Goal: Register for event/course

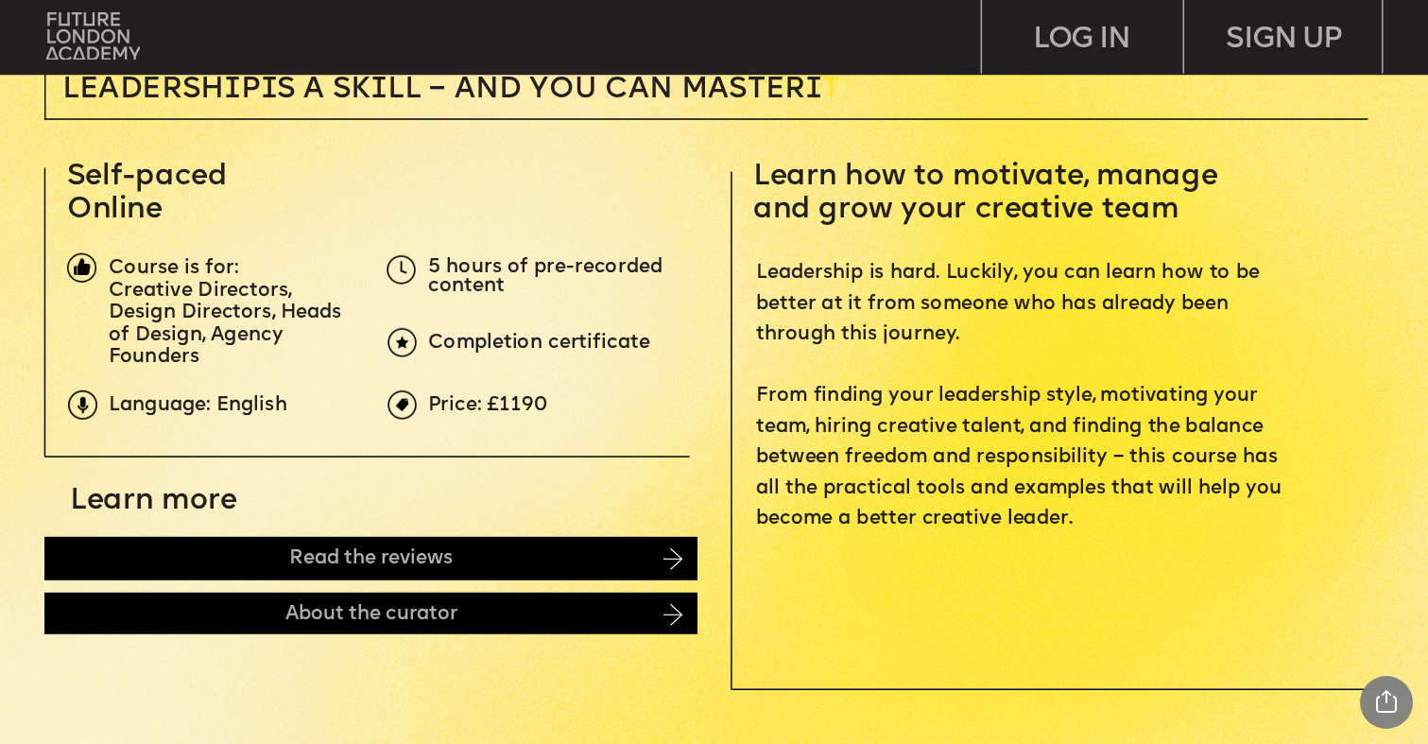
scroll to position [627, 0]
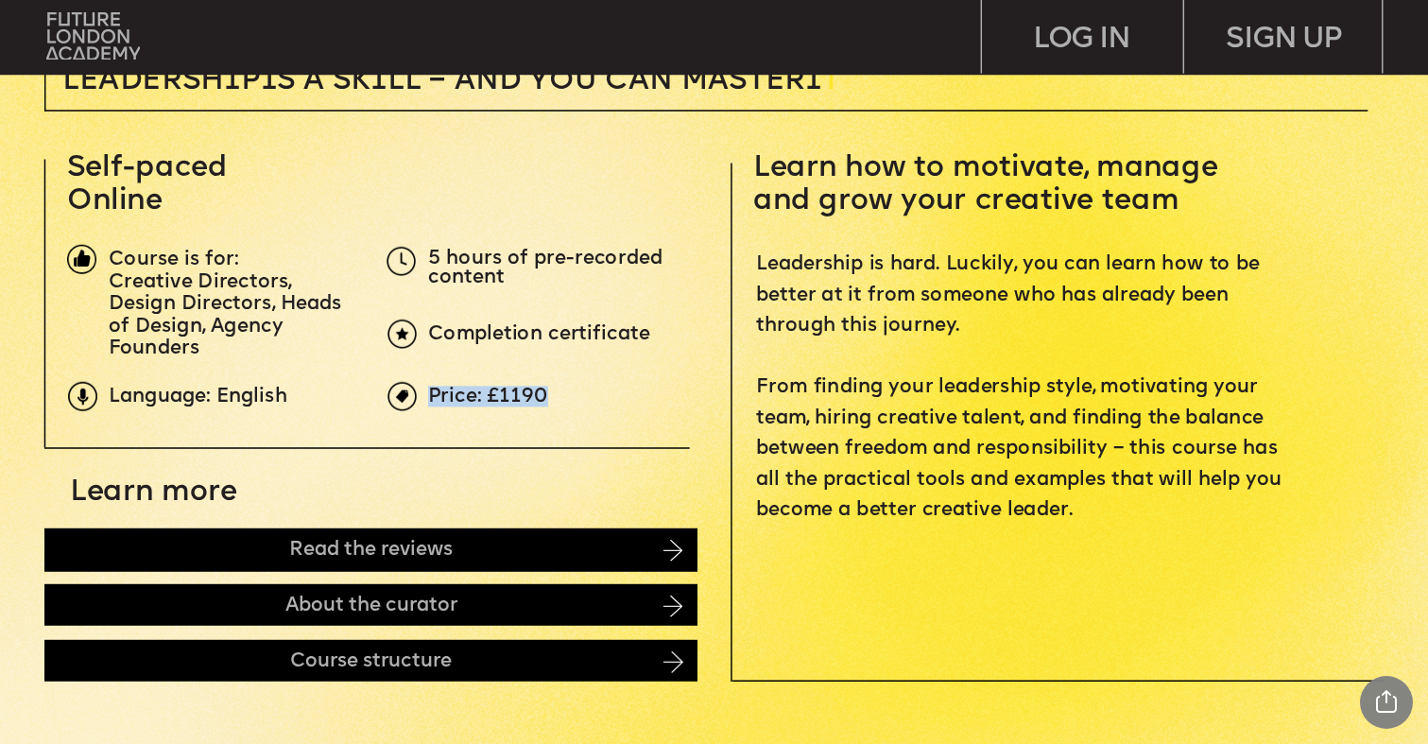
drag, startPoint x: 560, startPoint y: 397, endPoint x: 432, endPoint y: 399, distance: 127.6
click at [432, 399] on p "Price: £1190" at bounding box center [762, 398] width 669 height 20
copy span "Price: £1190"
click at [339, 286] on p "Creative Directors, Design Directors, Heads of Design, Agency Founders" at bounding box center [232, 315] width 247 height 89
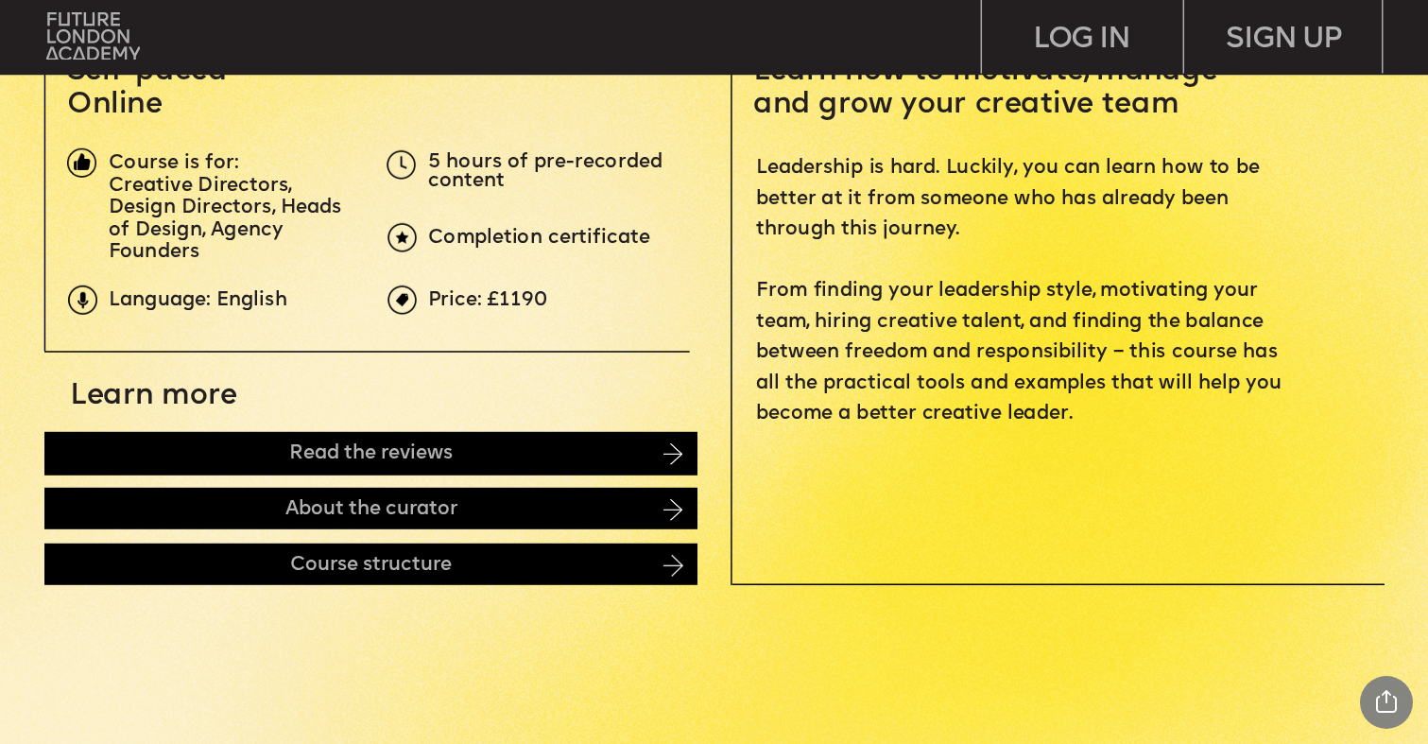
scroll to position [753, 0]
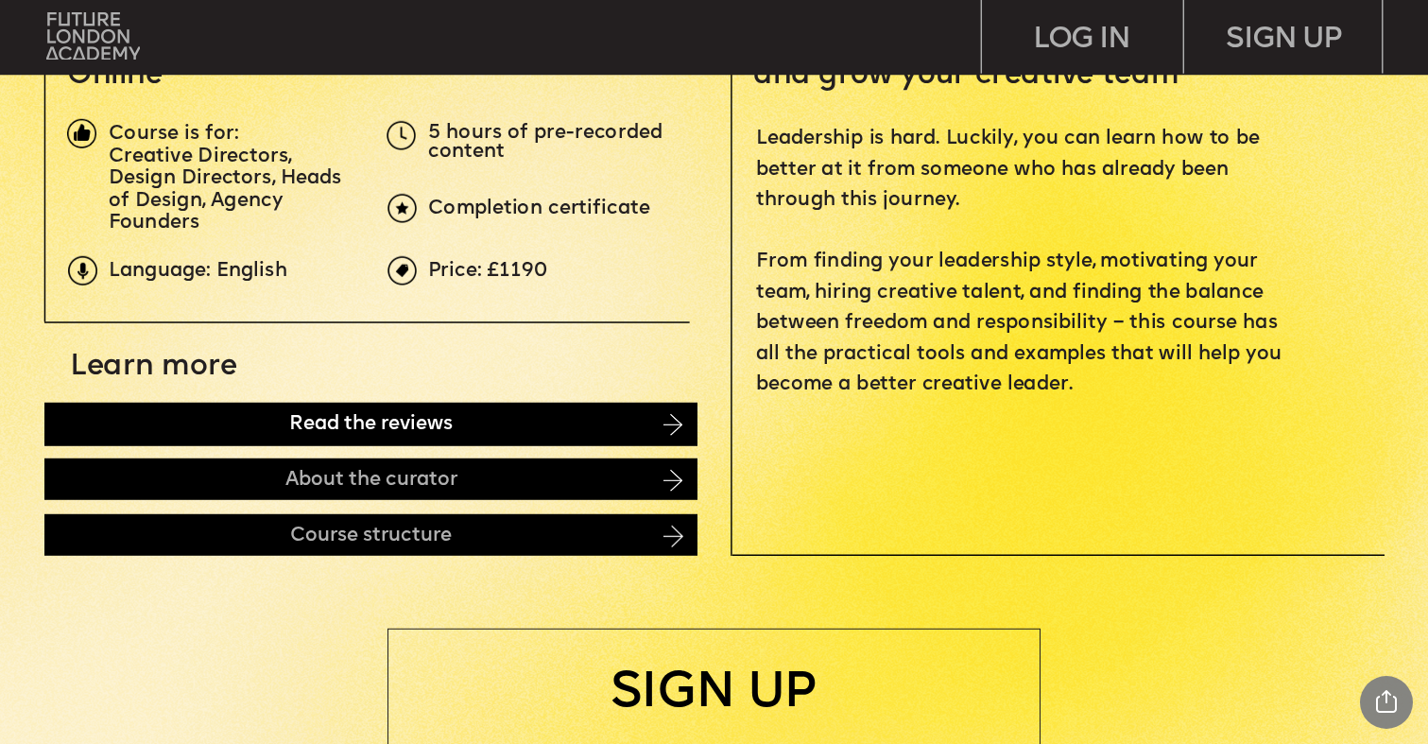
click at [348, 427] on div "Read the reviews" at bounding box center [370, 424] width 653 height 43
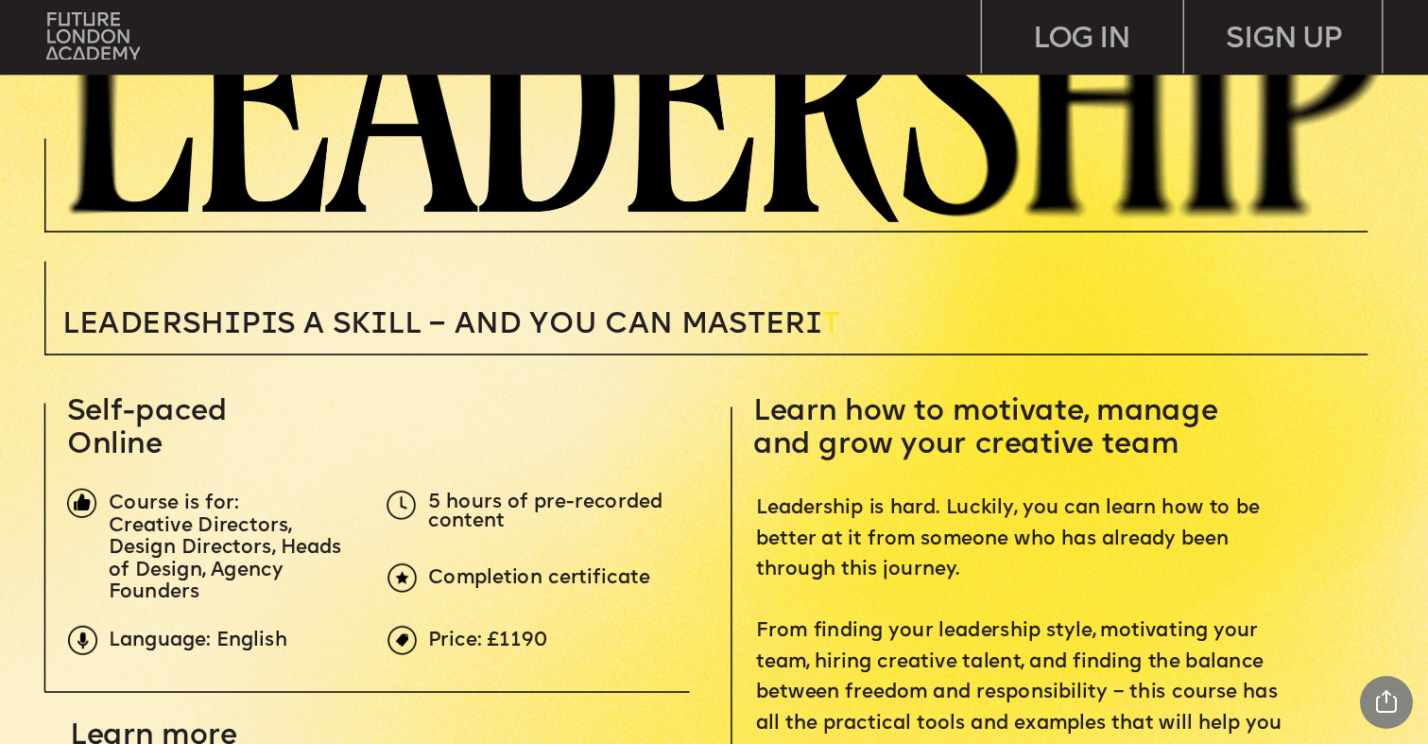
scroll to position [0, 0]
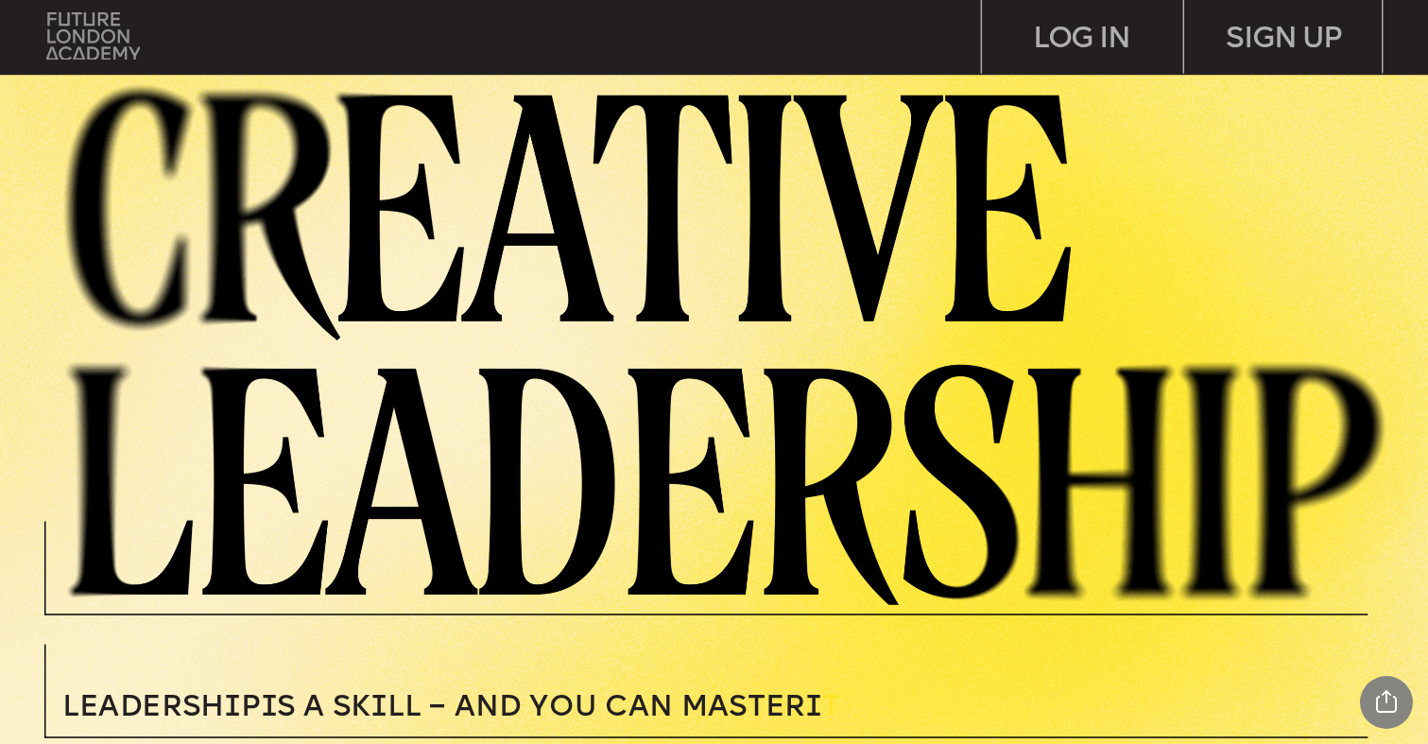
click at [84, 56] on img at bounding box center [93, 35] width 94 height 47
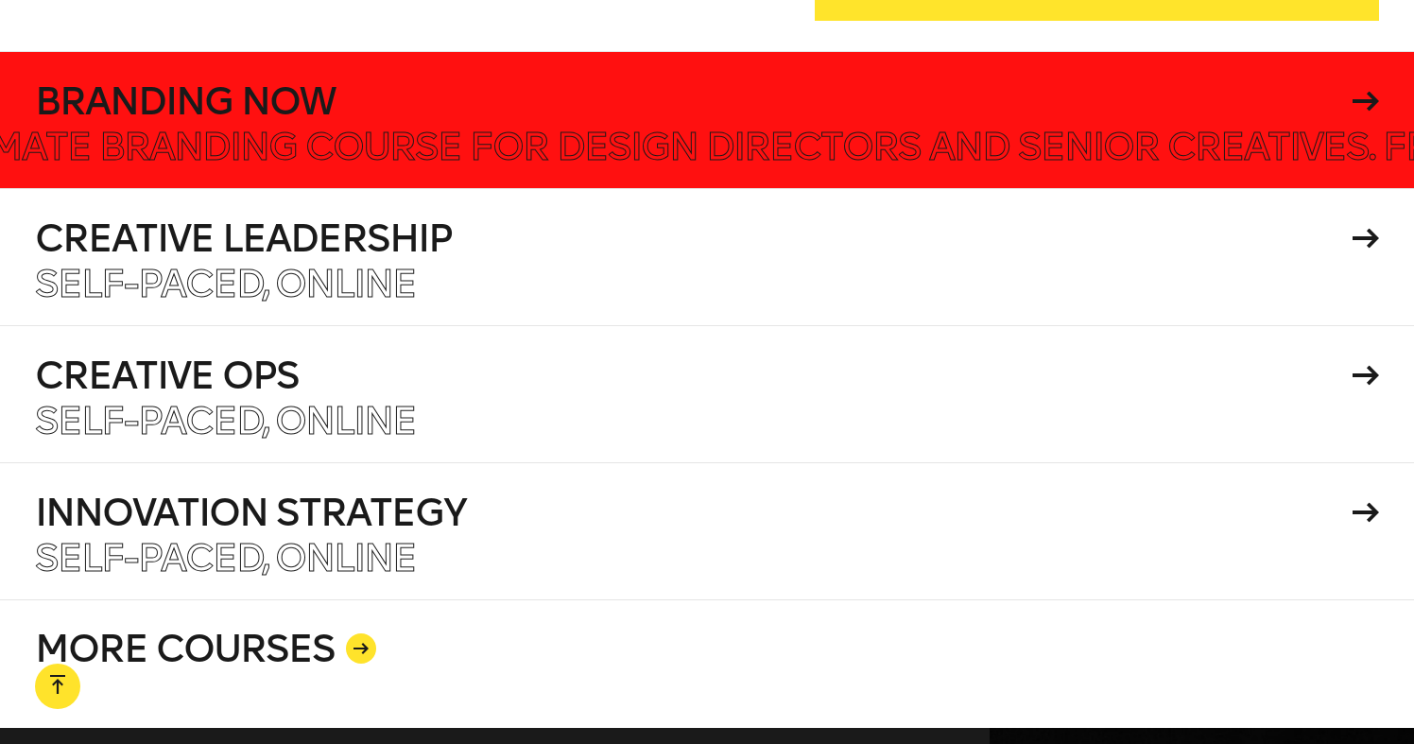
scroll to position [3364, 0]
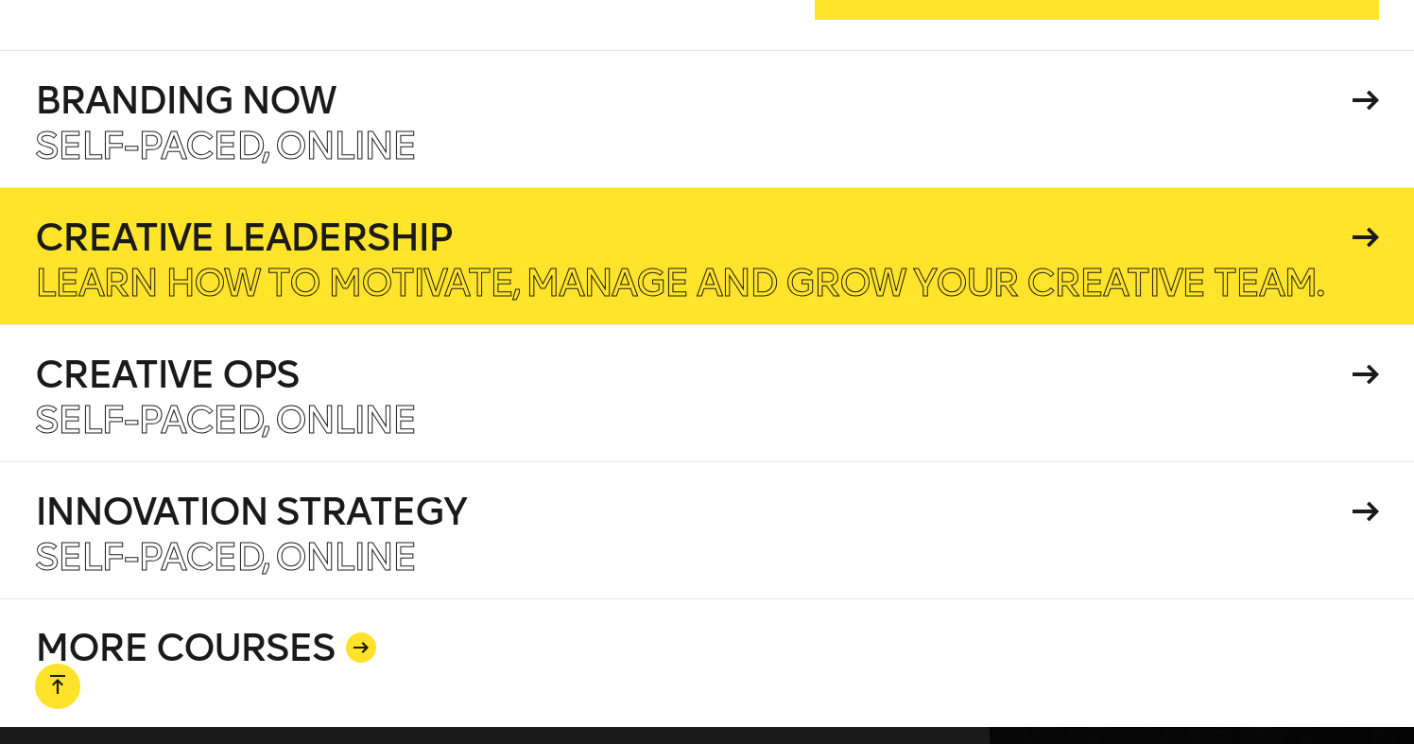
click at [483, 264] on p "Learn how to motivate, manage and grow your creative team." at bounding box center [679, 283] width 1288 height 38
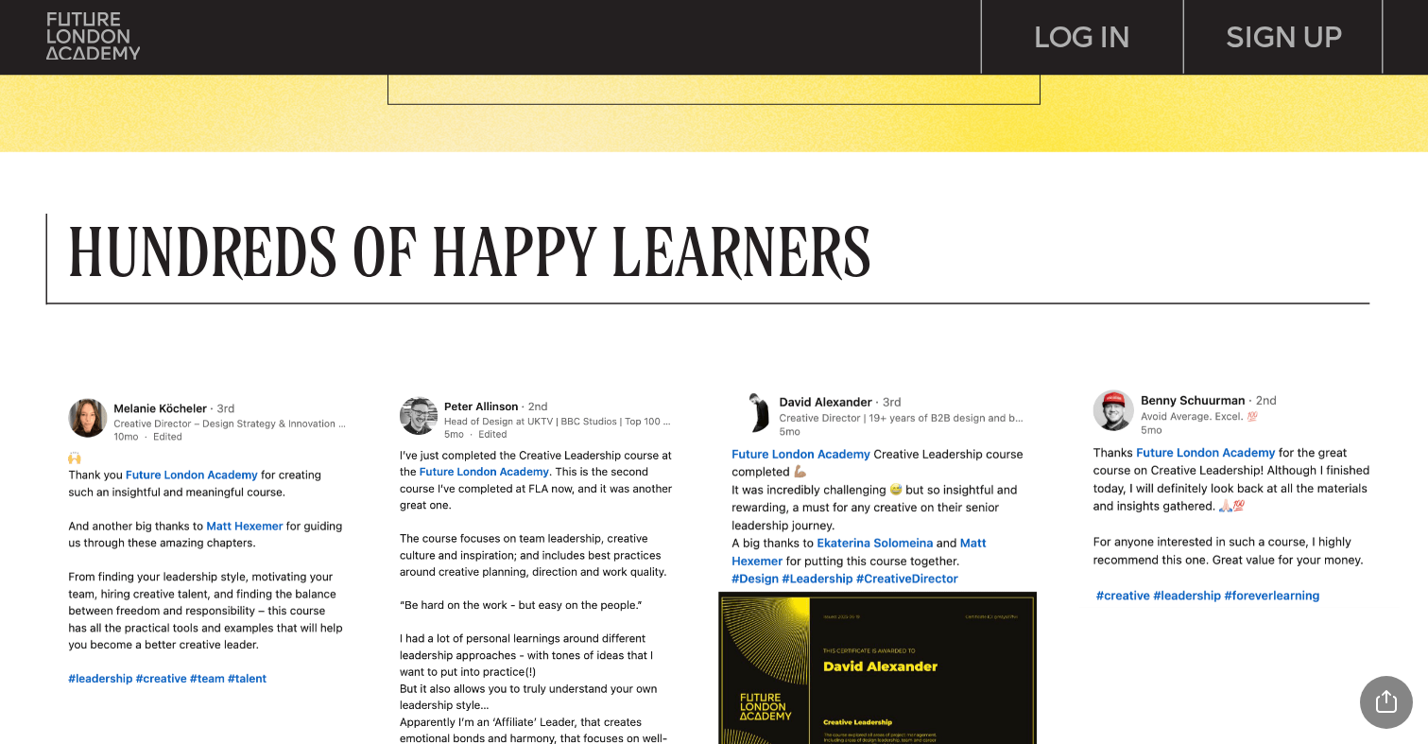
scroll to position [1403, 0]
